Goal: Task Accomplishment & Management: Use online tool/utility

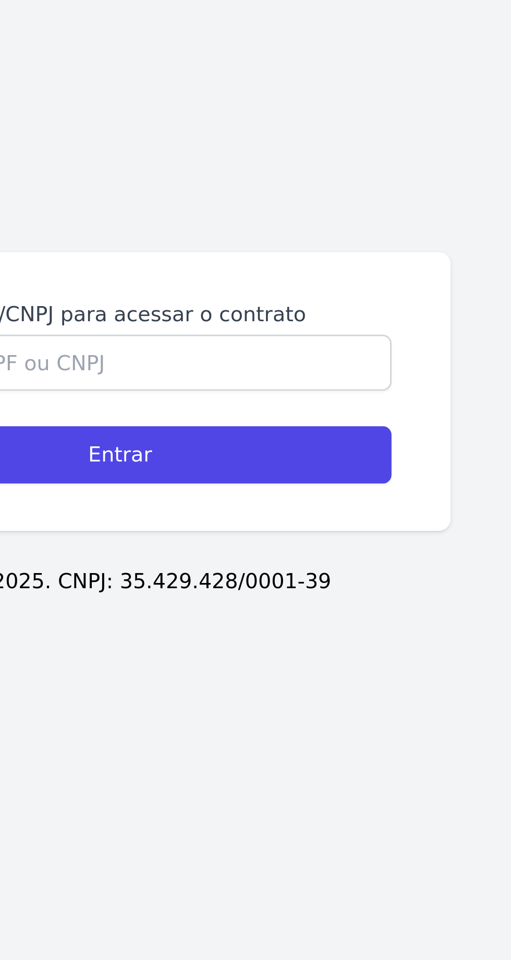
scroll to position [5, 0]
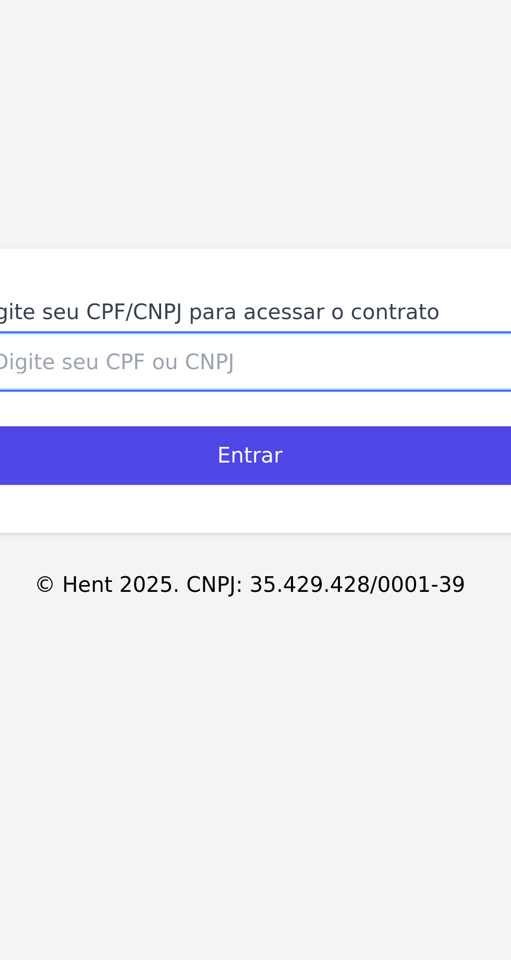
click at [286, 476] on input "Digite seu CPF/CNPJ para acessar o contrato" at bounding box center [255, 467] width 192 height 20
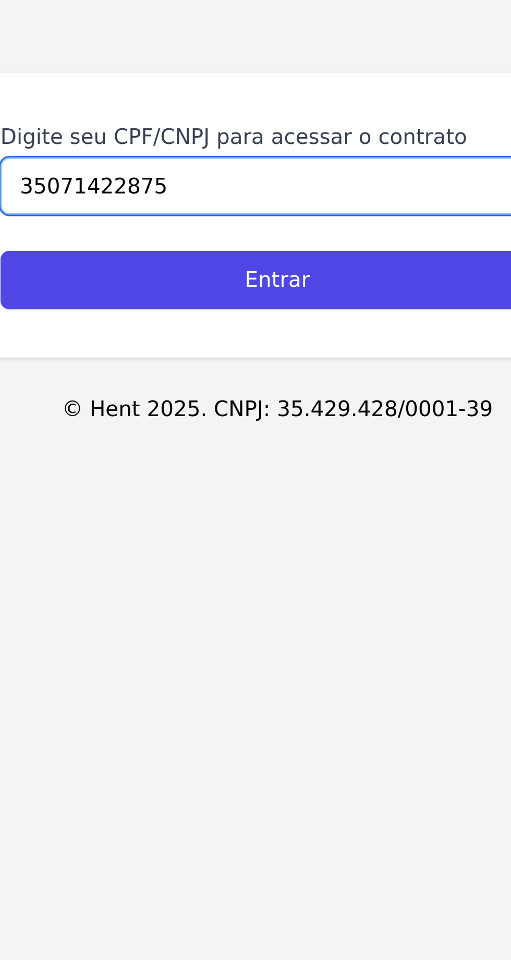
type input "35071422875"
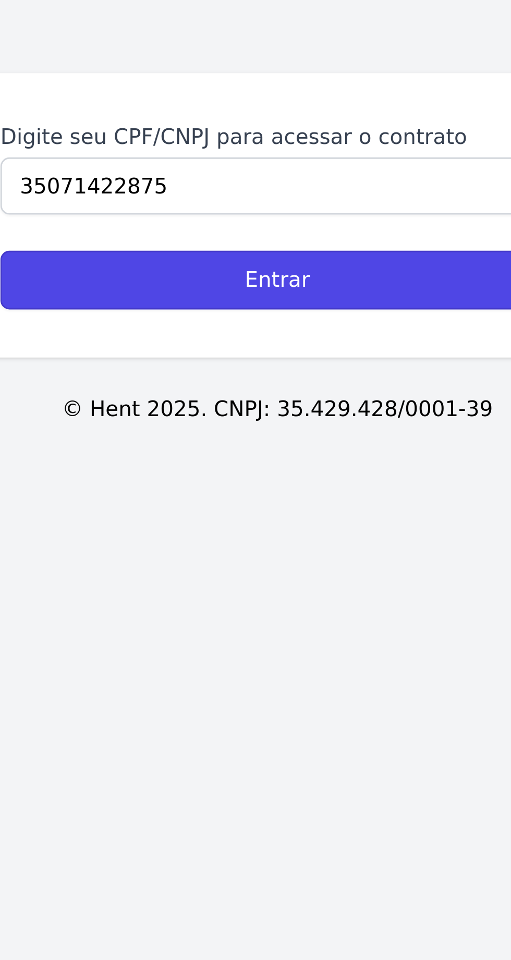
click at [301, 509] on input "Entrar" at bounding box center [255, 499] width 192 height 20
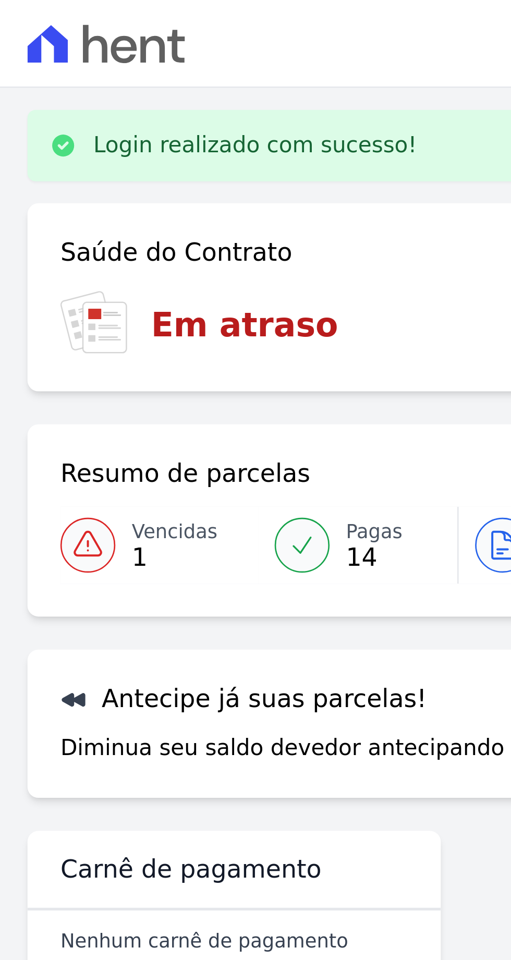
click at [36, 16] on icon at bounding box center [40, 16] width 60 height 15
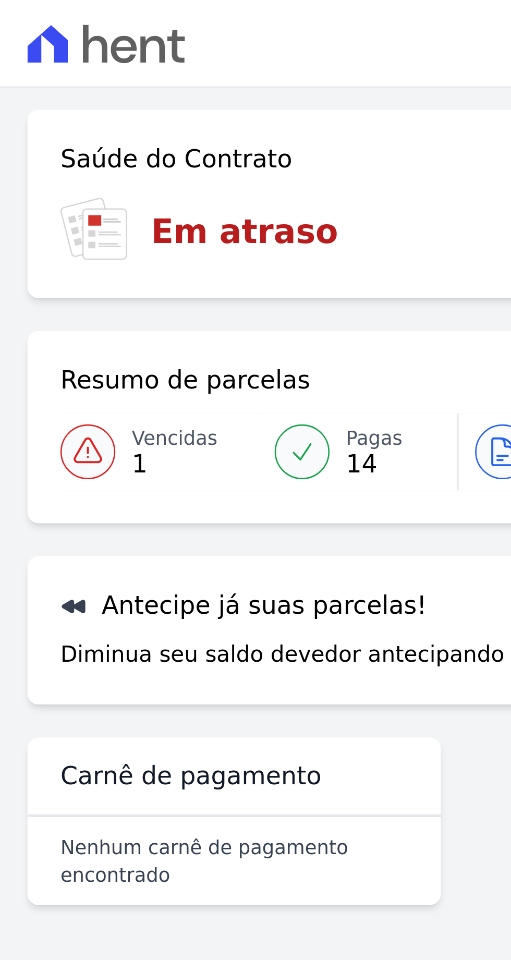
click at [43, 21] on icon at bounding box center [47, 19] width 10 height 10
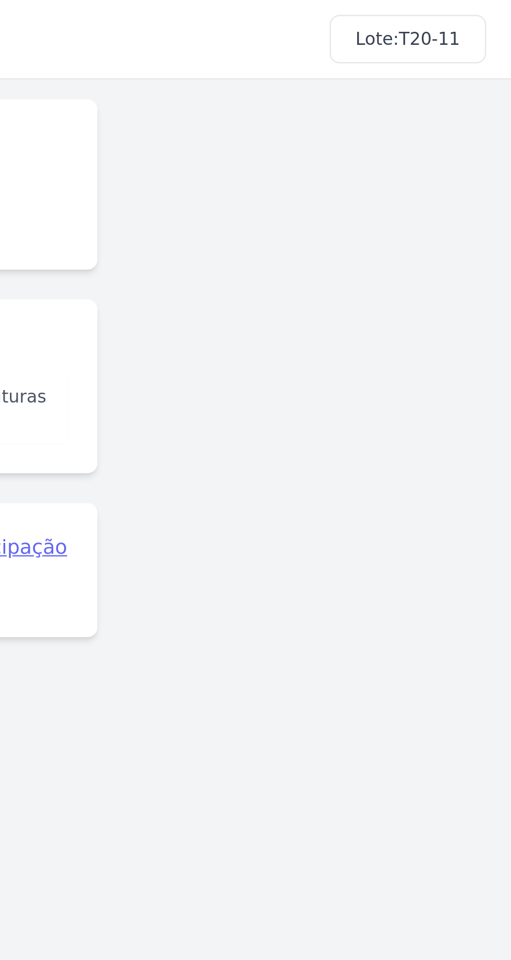
click at [474, 14] on span "T20-11" at bounding box center [477, 16] width 26 height 8
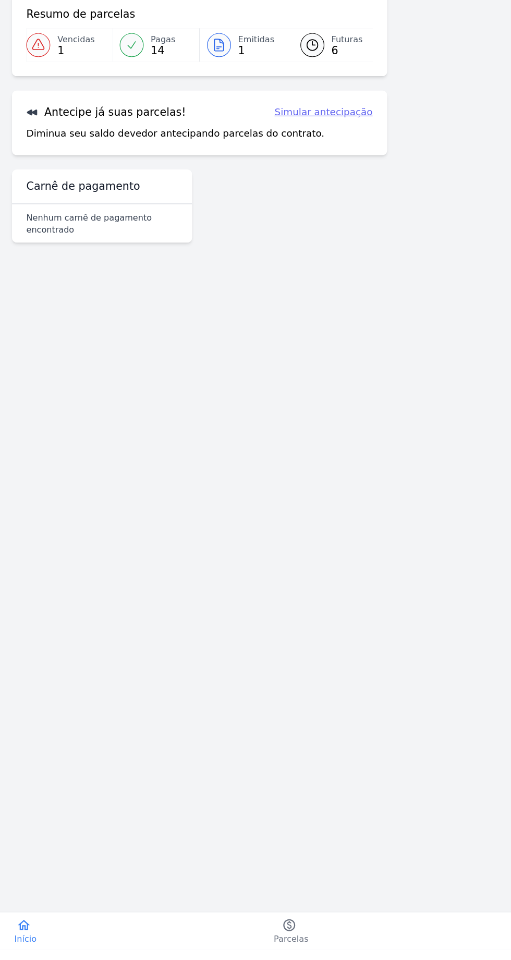
click at [18, 955] on span "Início" at bounding box center [22, 949] width 19 height 10
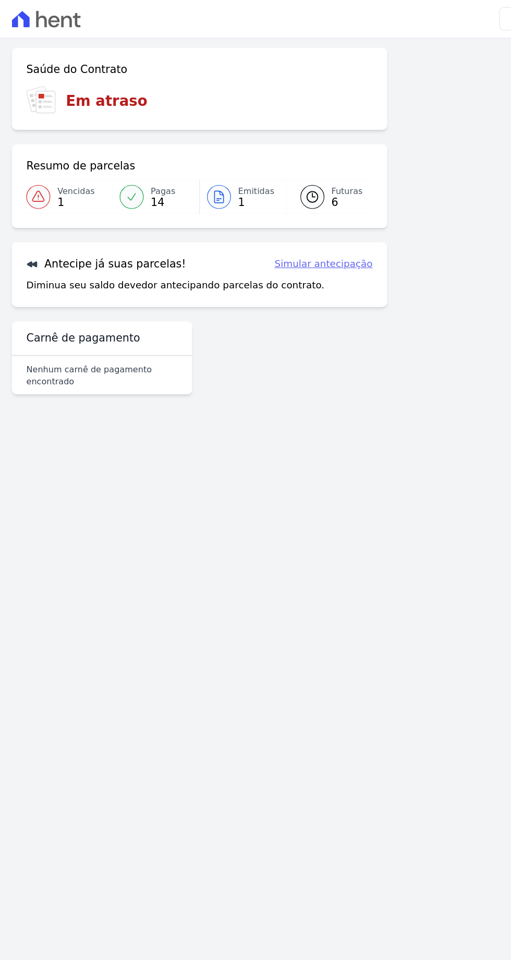
click at [302, 229] on link "Simular antecipação" at bounding box center [281, 230] width 85 height 13
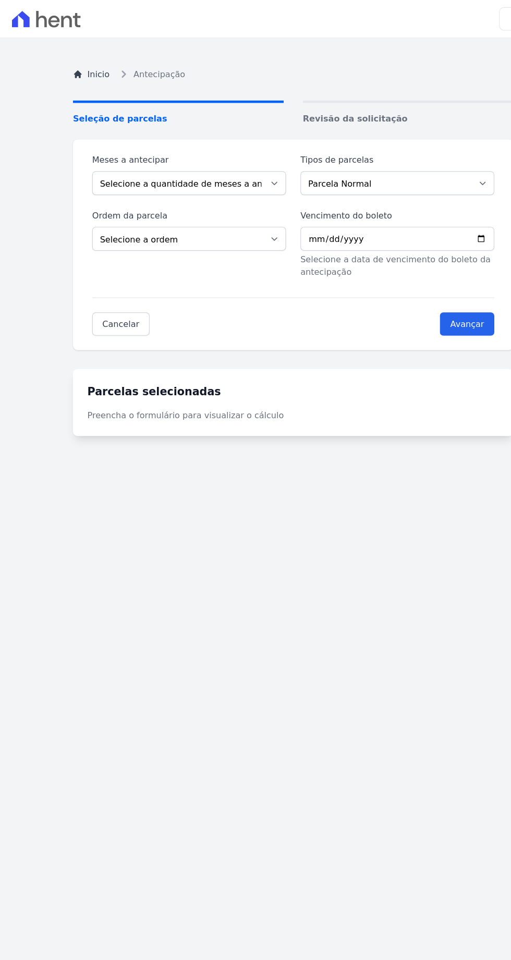
click at [311, 102] on span "Revisão da solicitação" at bounding box center [355, 103] width 183 height 11
click at [234, 162] on select "Selecione a quantidade de meses a antecipar 1 2 3 4 5" at bounding box center [164, 159] width 169 height 21
click at [294, 105] on span "Revisão da solicitação" at bounding box center [355, 103] width 183 height 11
click at [340, 86] on div "Inicio Antecipação Seleção de parcelas Revisão da solicitação Meses a antecipar…" at bounding box center [255, 522] width 400 height 960
